Goal: Go to known website: Access a specific website the user already knows

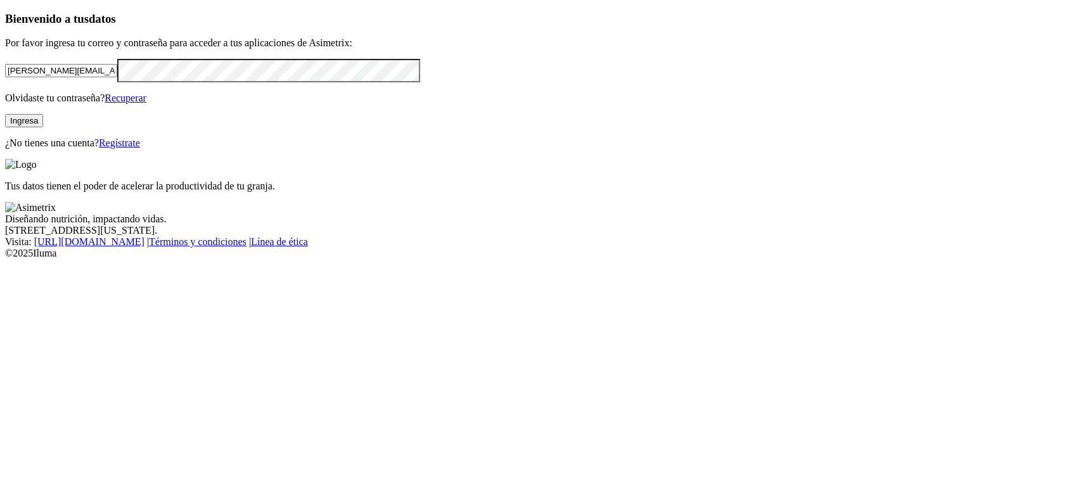
click at [43, 127] on button "Ingresa" at bounding box center [24, 120] width 38 height 13
